Goal: Find specific page/section: Find specific page/section

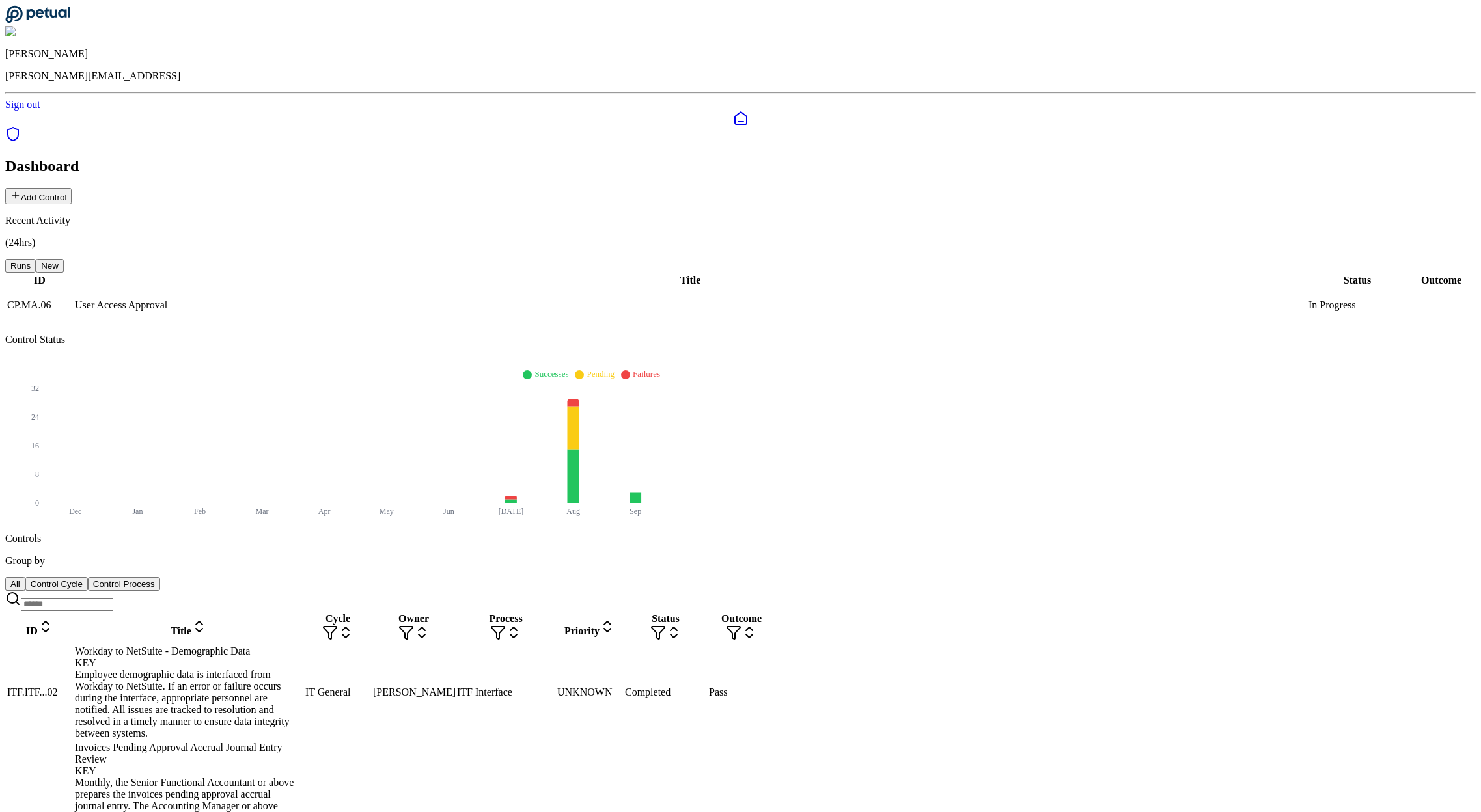
click at [21, 127] on icon at bounding box center [13, 134] width 15 height 15
